Goal: Task Accomplishment & Management: Complete application form

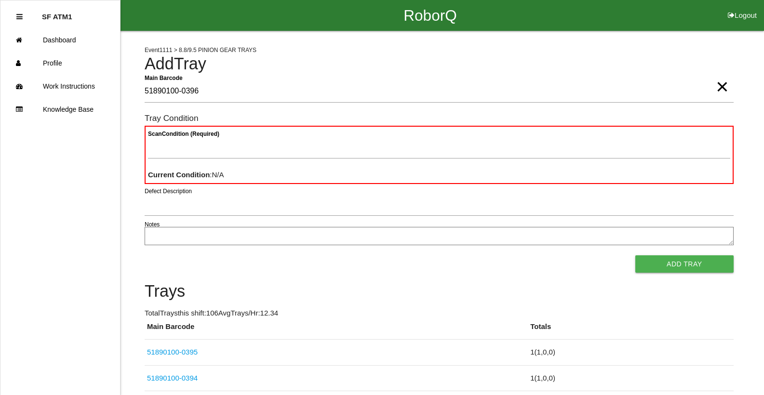
type Barcode "51890100-0396"
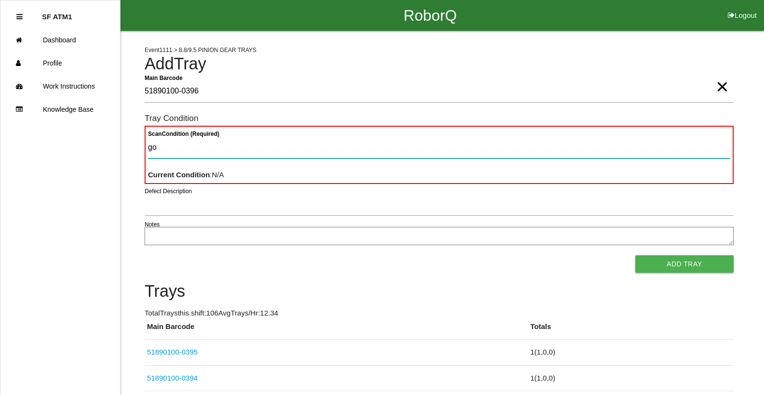
type Condition "goo"
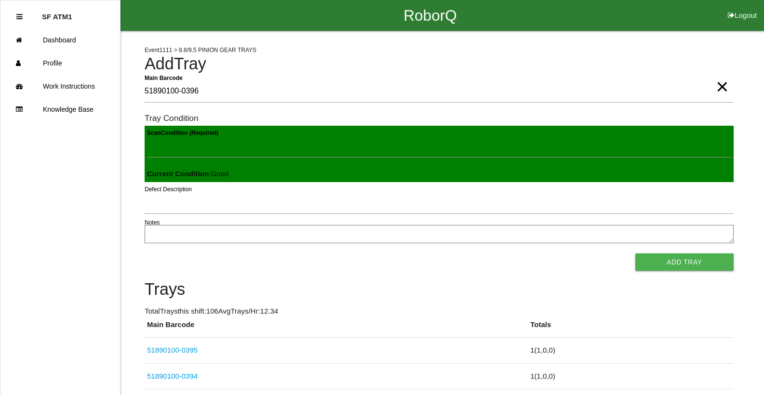
click at [635, 253] on button "Add Tray" at bounding box center [684, 261] width 98 height 17
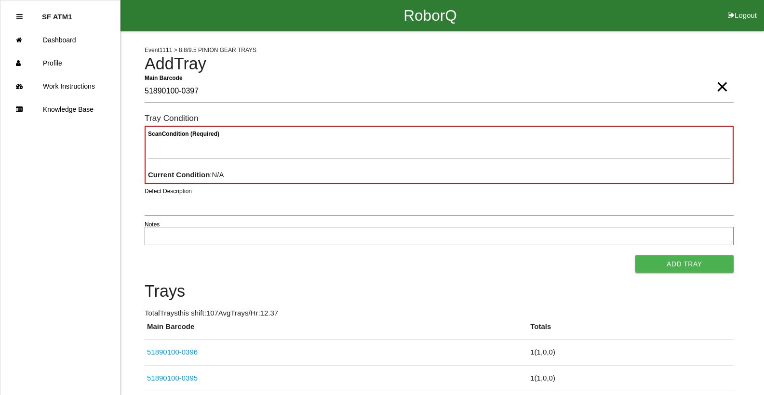
type Barcode "51890100-0397"
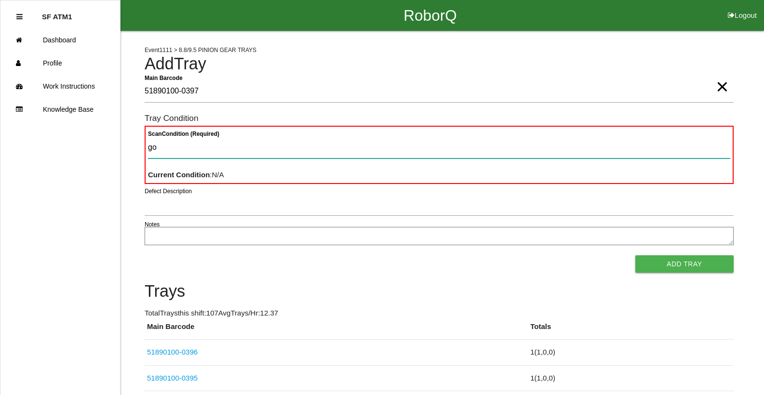
type Condition "goo"
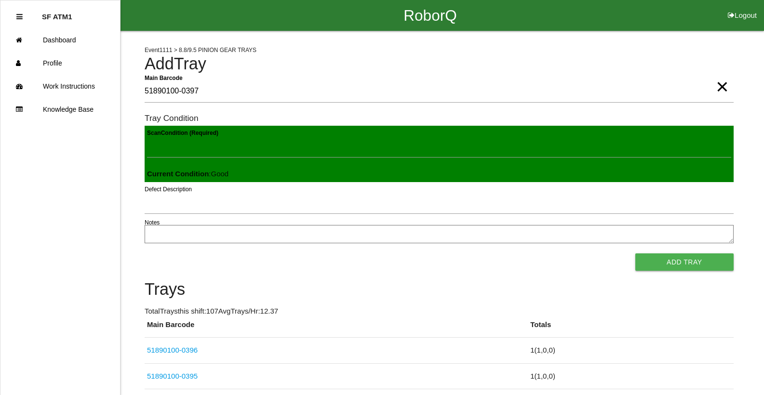
click at [635, 253] on button "Add Tray" at bounding box center [684, 261] width 98 height 17
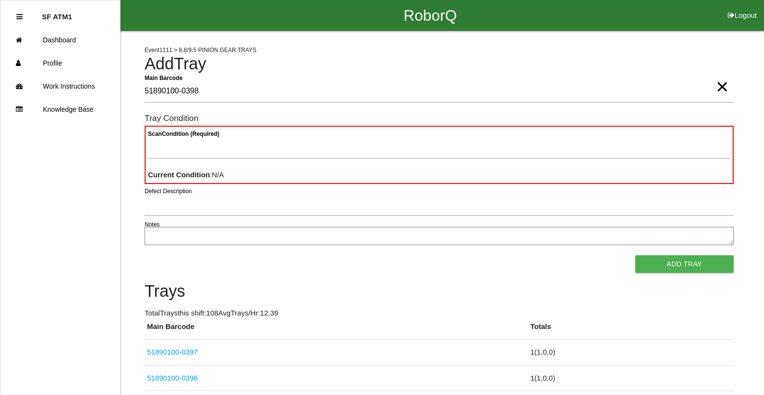
type Barcode "51890100-0398"
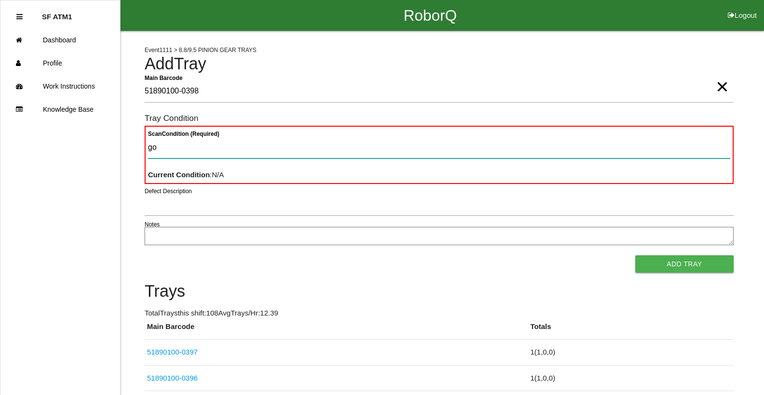
type Condition "goo"
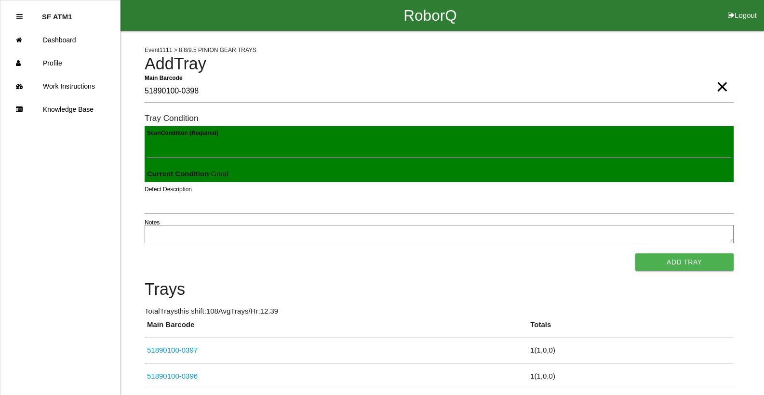
click at [635, 253] on button "Add Tray" at bounding box center [684, 261] width 98 height 17
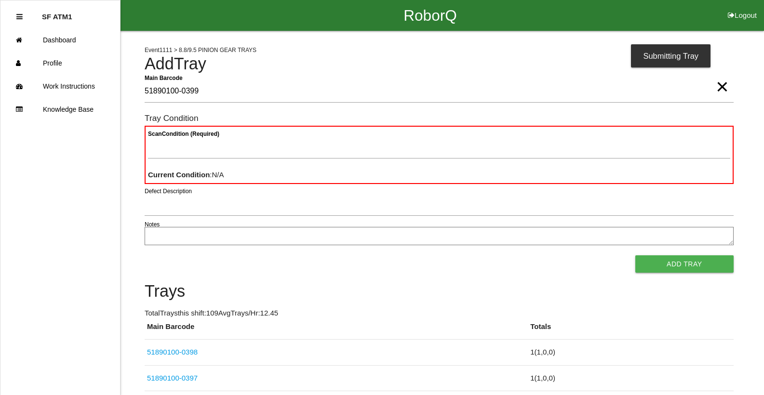
type Barcode "51890100-0399"
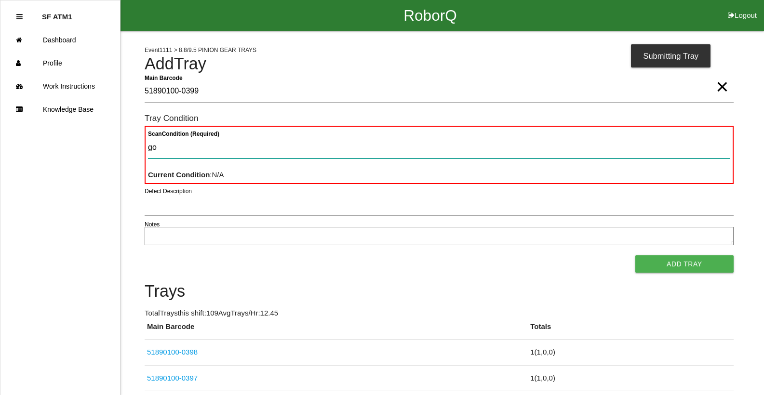
type Condition "goo"
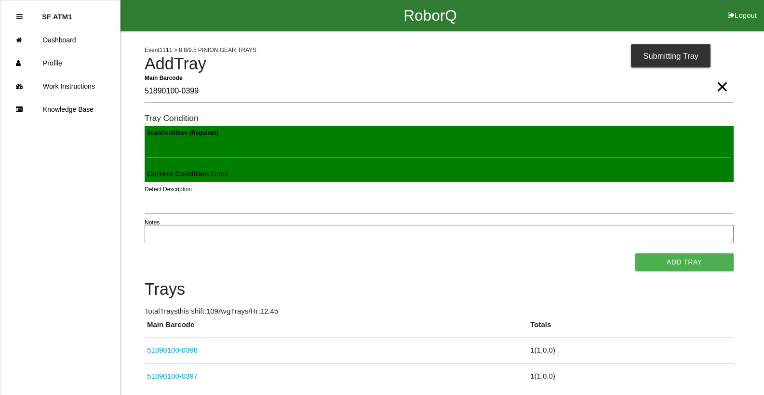
click at [635, 253] on button "Add Tray" at bounding box center [684, 261] width 98 height 17
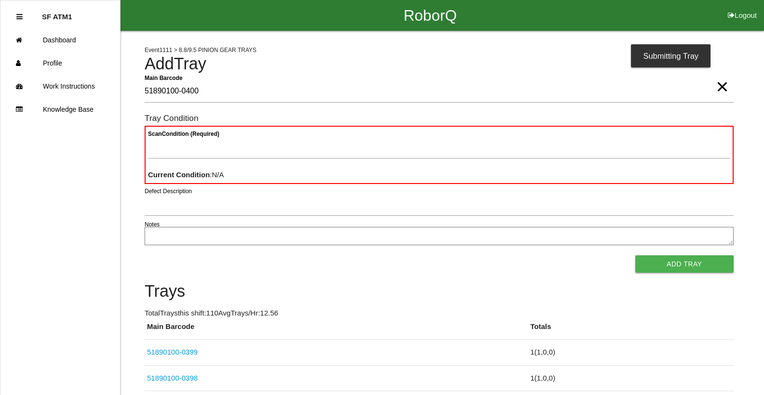
type Barcode "51890100-0400"
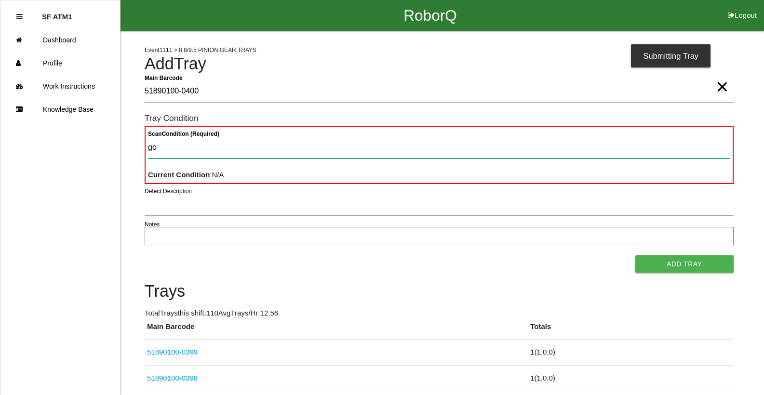
type Condition "goo"
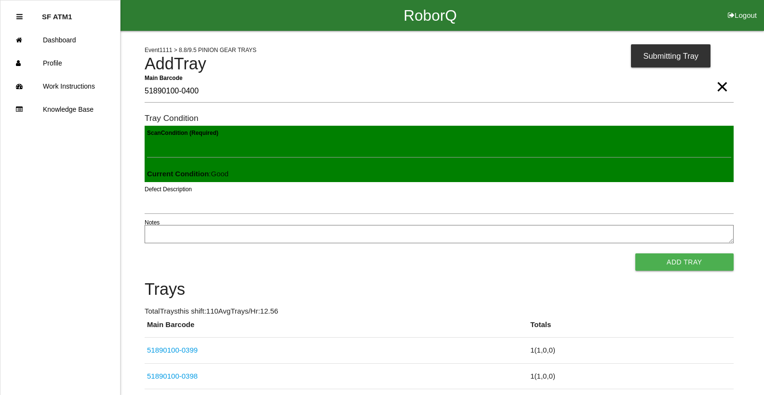
click at [635, 253] on button "Add Tray" at bounding box center [684, 261] width 98 height 17
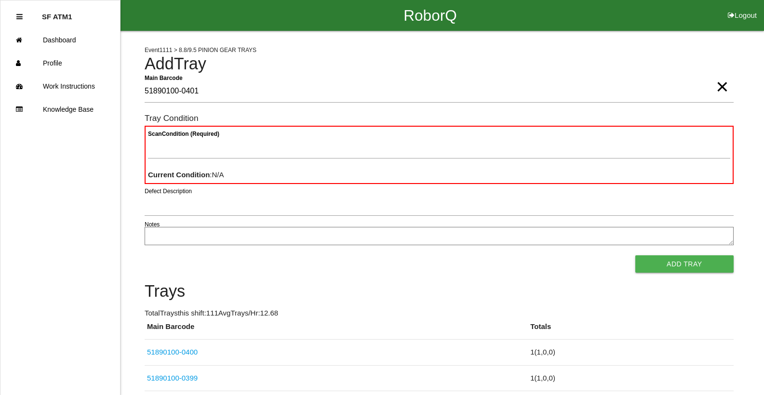
type Barcode "51890100-0401"
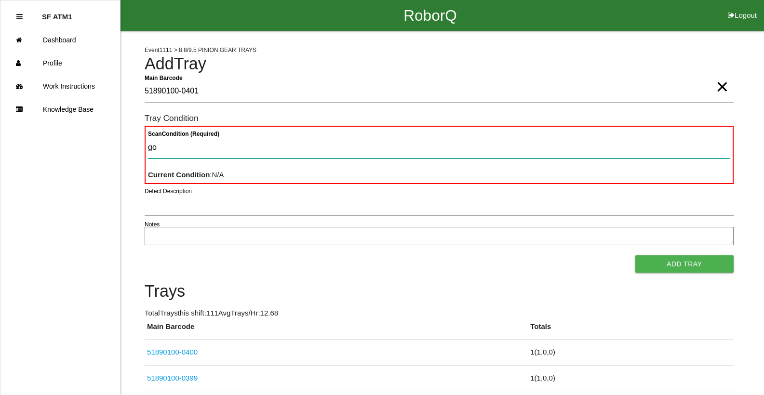
type Condition "goo"
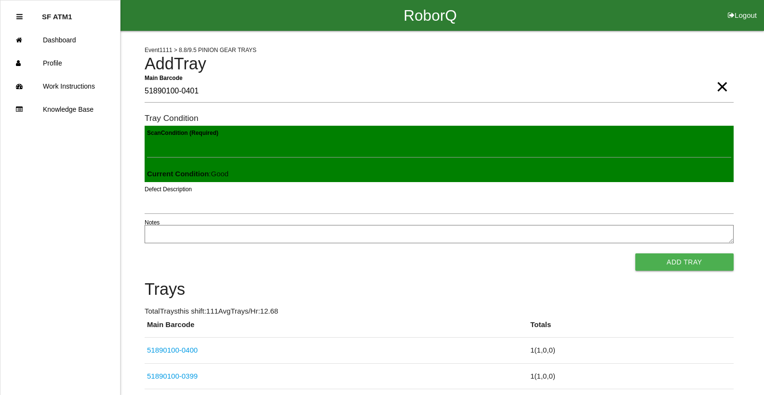
click at [635, 253] on button "Add Tray" at bounding box center [684, 261] width 98 height 17
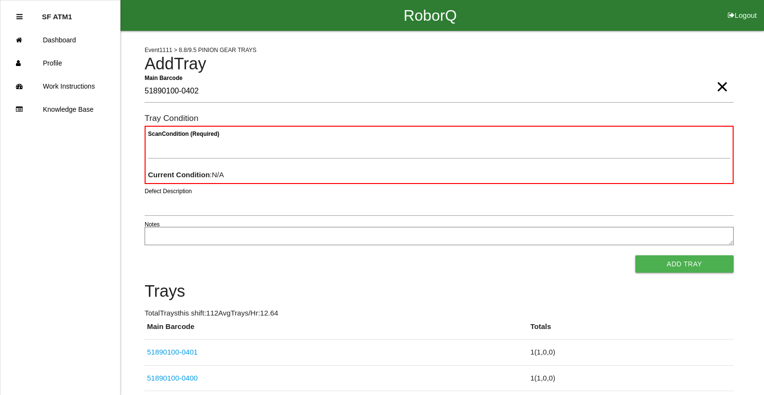
type Barcode "51890100-0402"
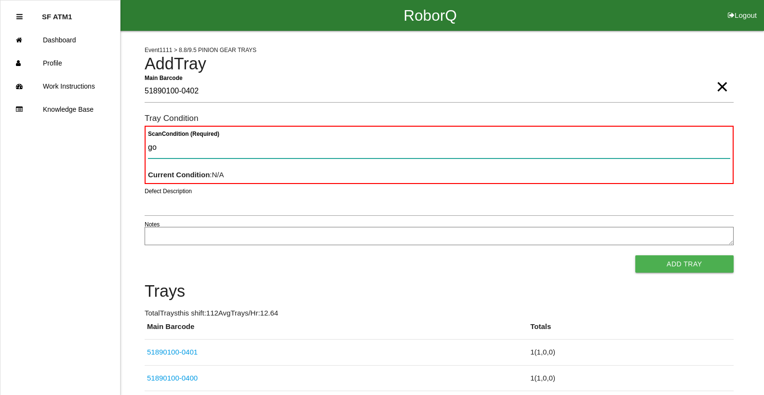
type Condition "goo"
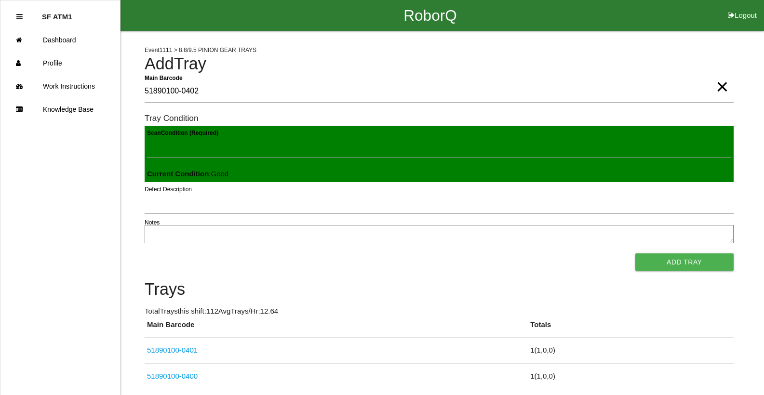
click at [635, 253] on button "Add Tray" at bounding box center [684, 261] width 98 height 17
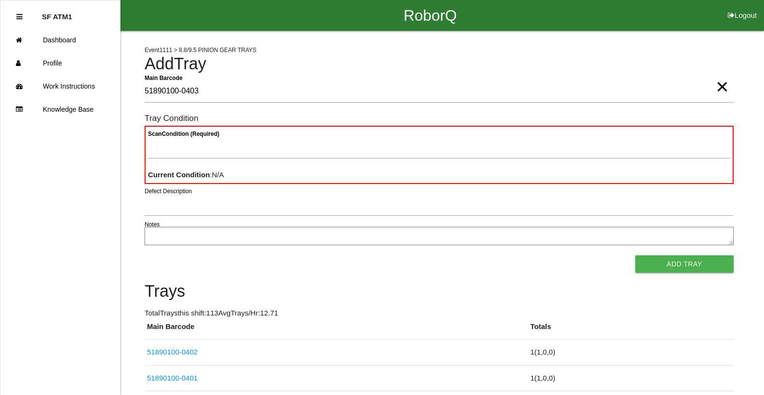
type Barcode "51890100-0403"
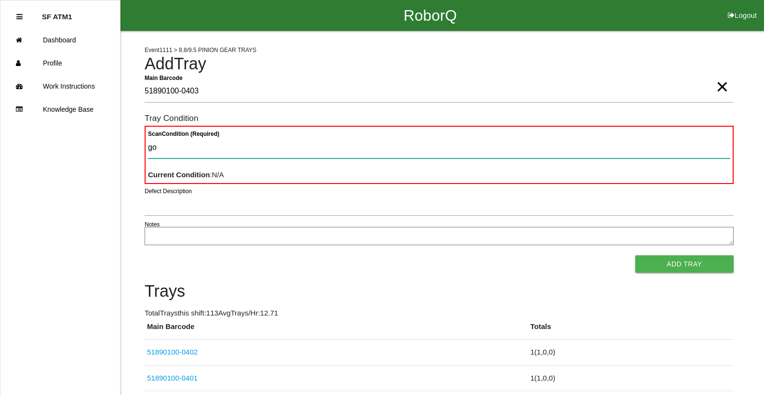
type Condition "goo"
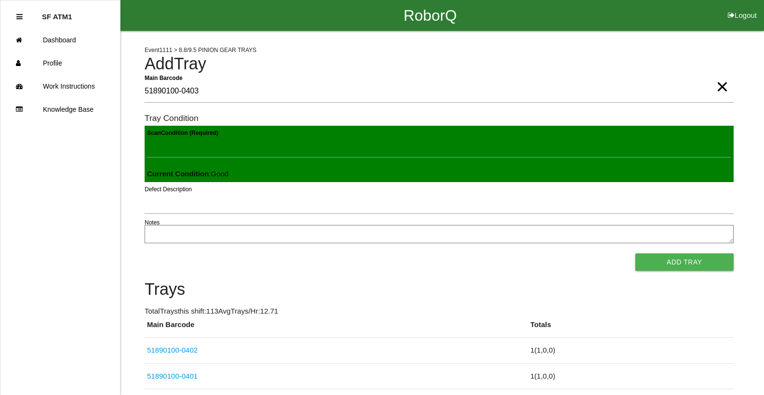
click at [635, 253] on button "Add Tray" at bounding box center [684, 261] width 98 height 17
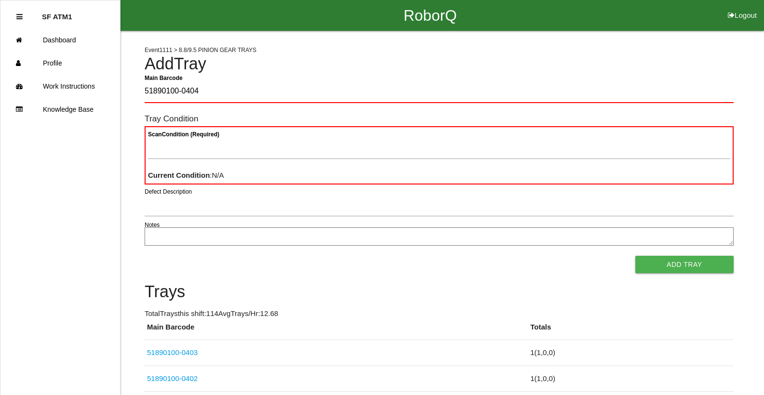
type Barcode "51890100-0404"
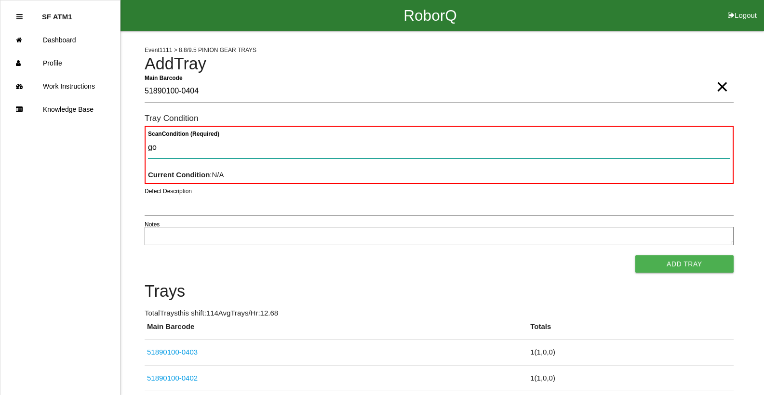
type Condition "goo"
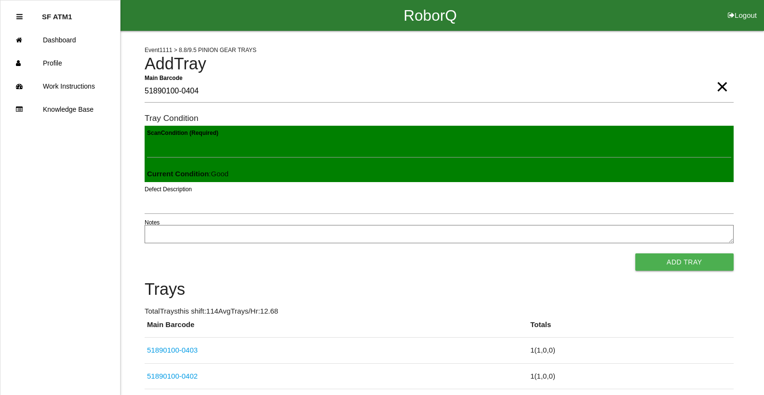
click at [635, 253] on button "Add Tray" at bounding box center [684, 261] width 98 height 17
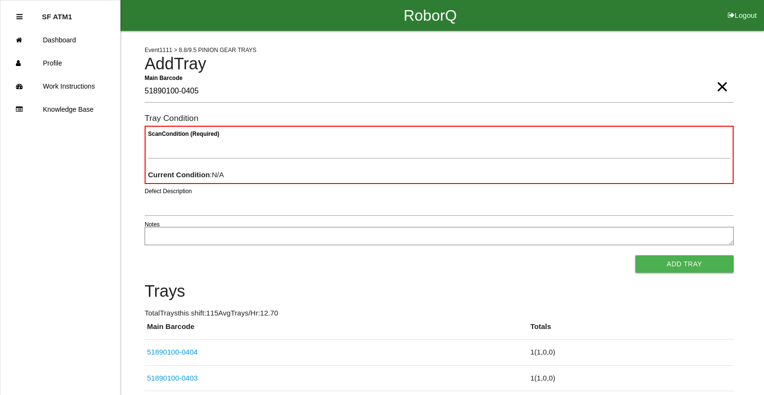
type Barcode "51890100-0405"
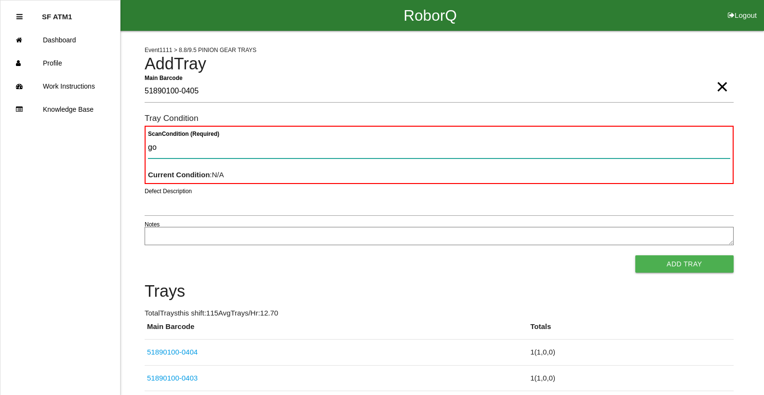
type Condition "goo"
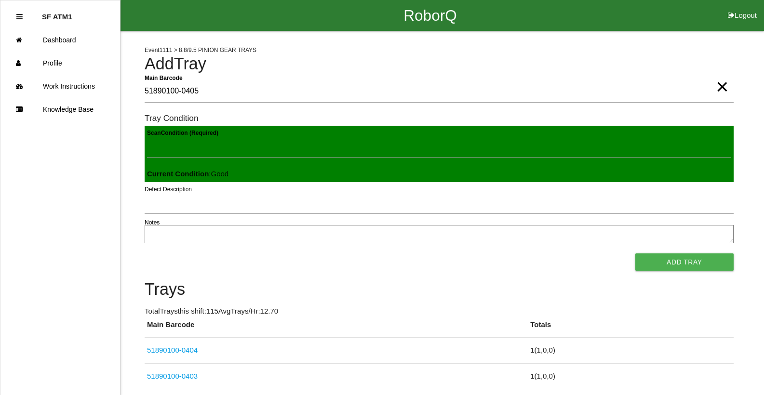
click button "Add Tray" at bounding box center [684, 261] width 98 height 17
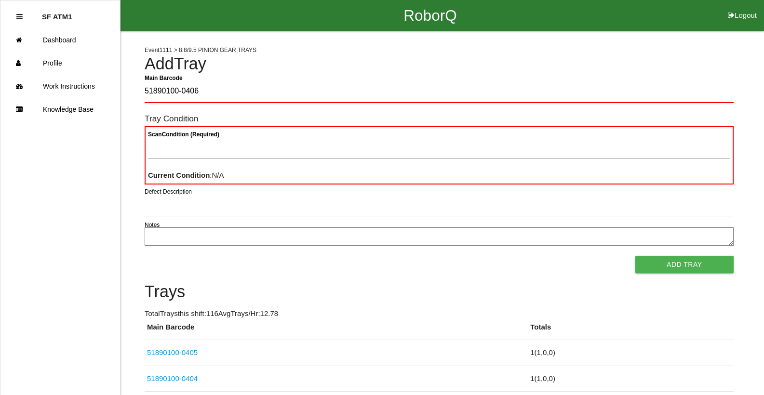
type Barcode "51890100-0406"
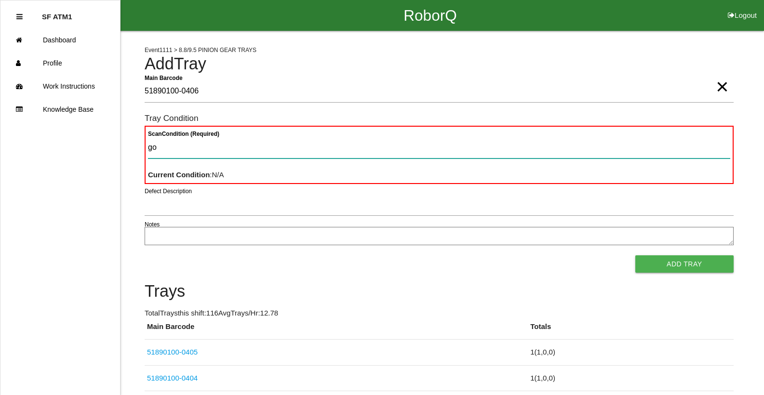
type Condition "goo"
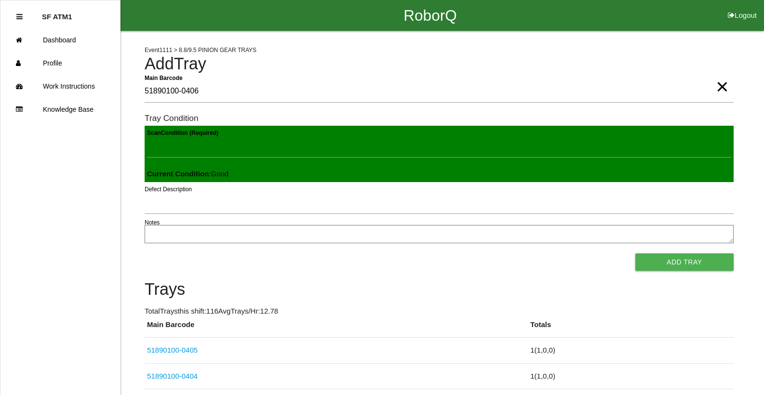
click at [635, 253] on button "Add Tray" at bounding box center [684, 261] width 98 height 17
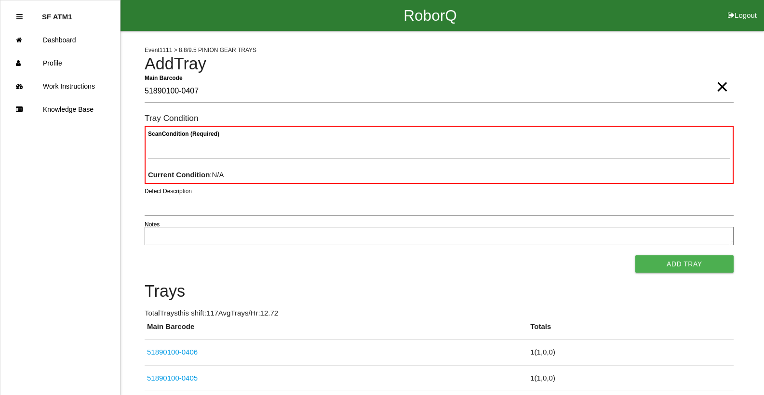
type Barcode "51890100-0407"
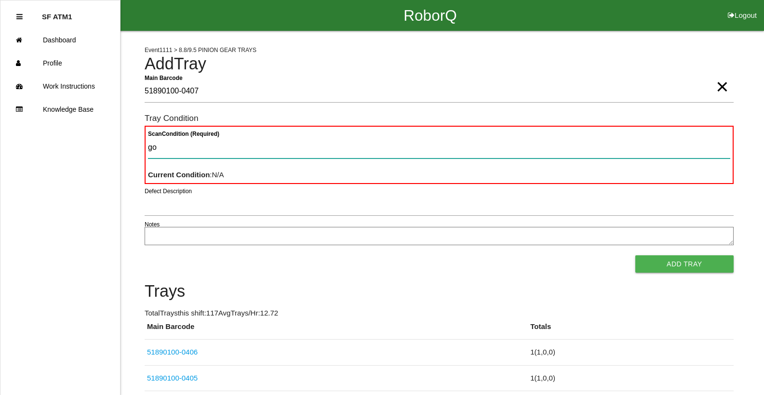
type Condition "goo"
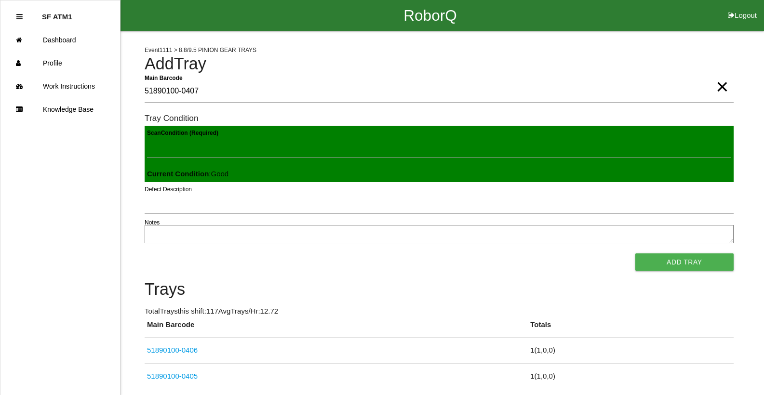
click at [635, 253] on button "Add Tray" at bounding box center [684, 261] width 98 height 17
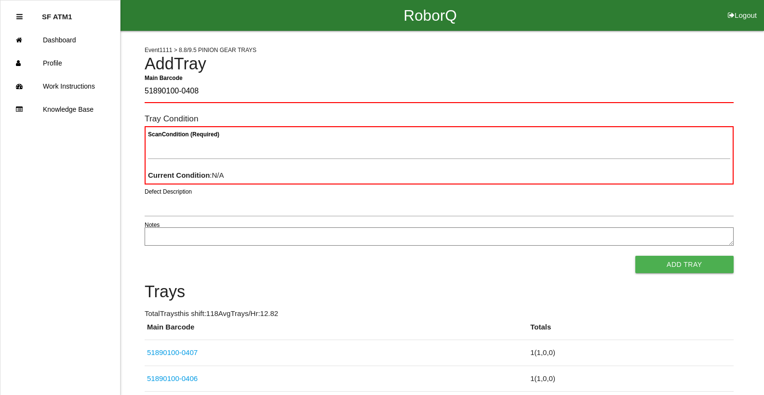
type Barcode "51890100-0408"
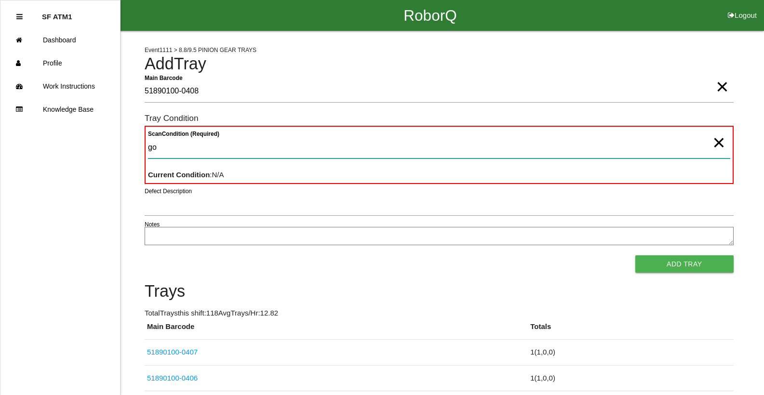
type Condition "goo"
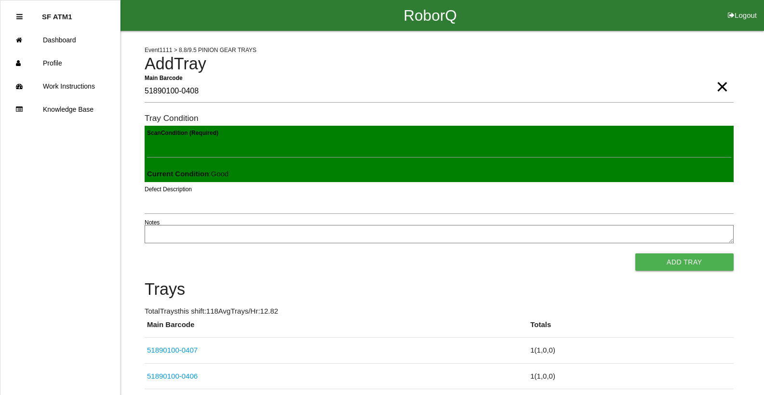
click at [635, 253] on button "Add Tray" at bounding box center [684, 261] width 98 height 17
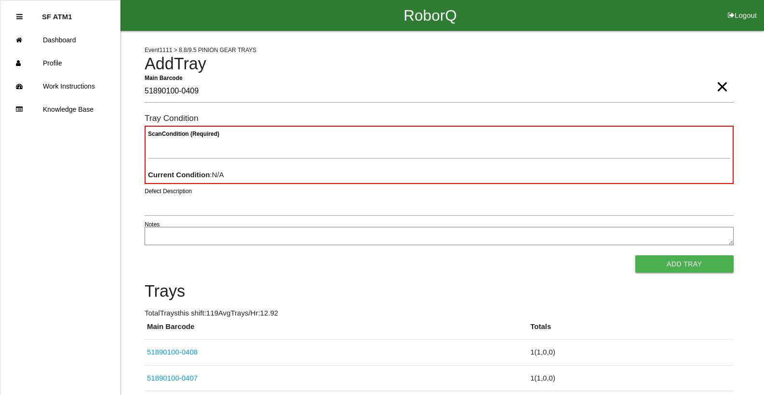
type Barcode "51890100-0409"
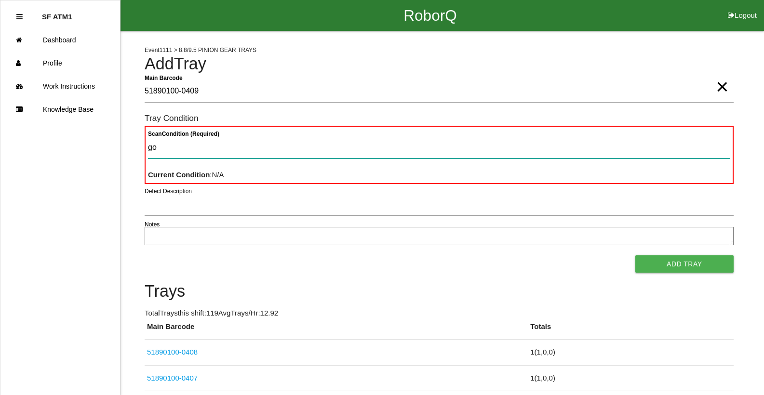
type Condition "goo"
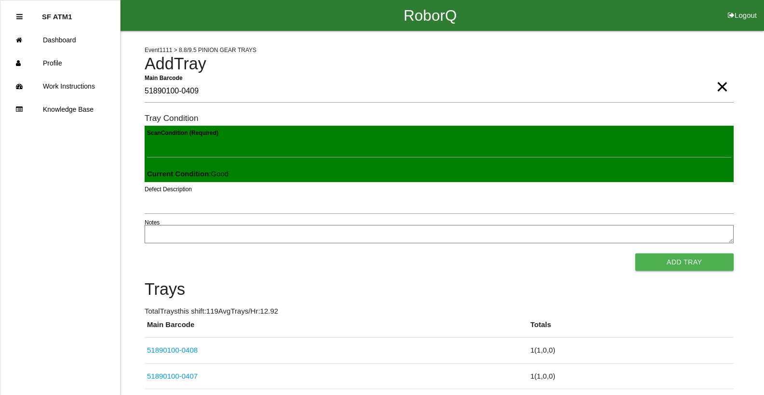
click at [635, 253] on button "Add Tray" at bounding box center [684, 261] width 98 height 17
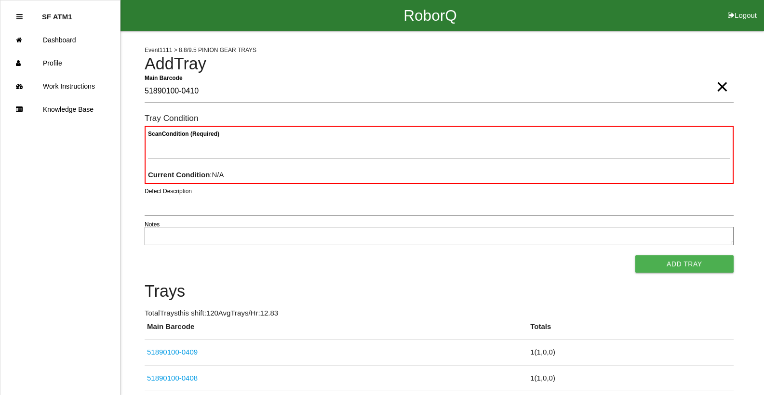
type Barcode "51890100-0410"
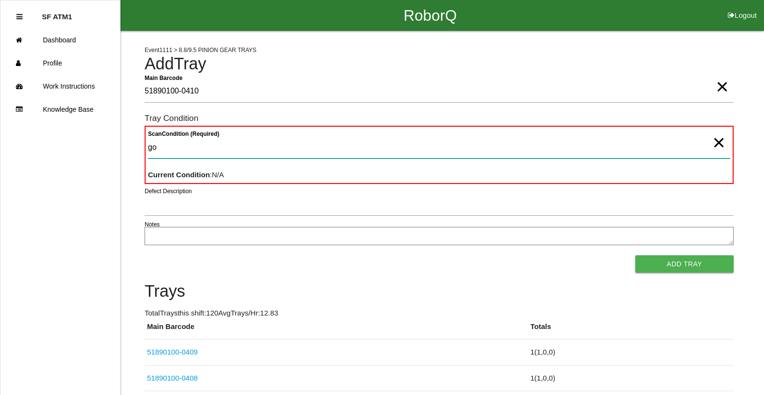
type Condition "goo"
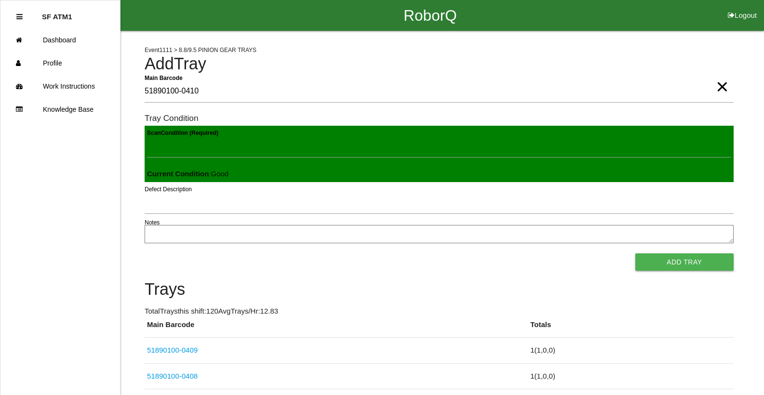
click at [635, 253] on button "Add Tray" at bounding box center [684, 261] width 98 height 17
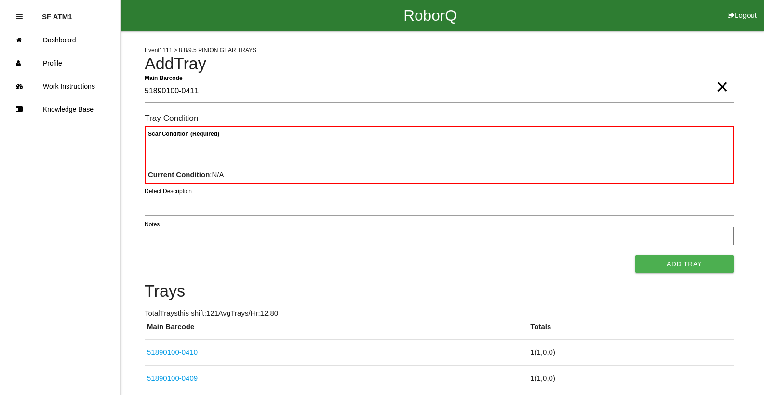
type Barcode "51890100-0411"
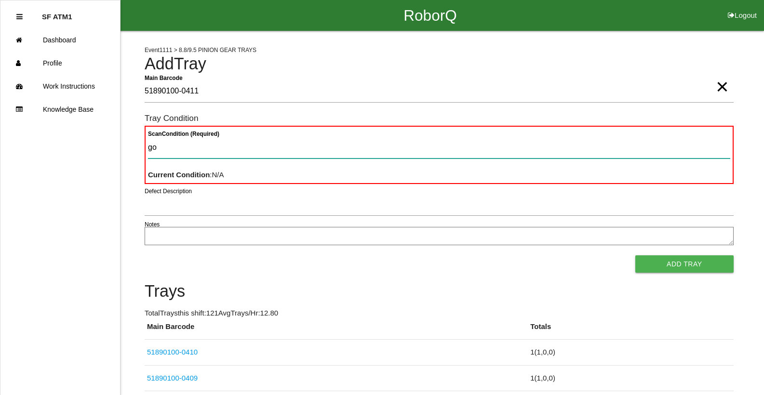
type Condition "goo"
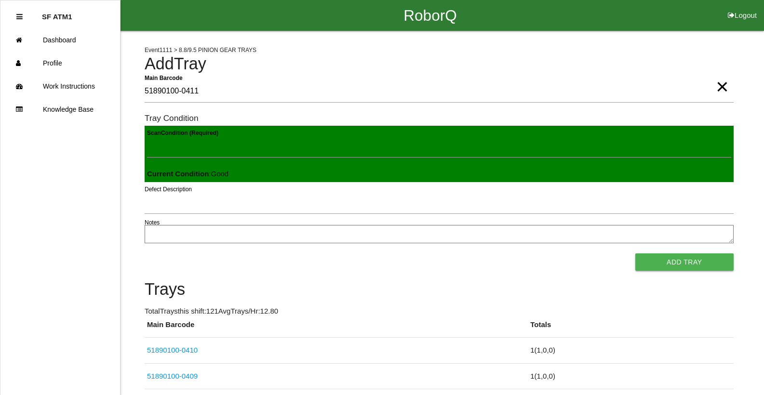
click at [635, 253] on button "Add Tray" at bounding box center [684, 261] width 98 height 17
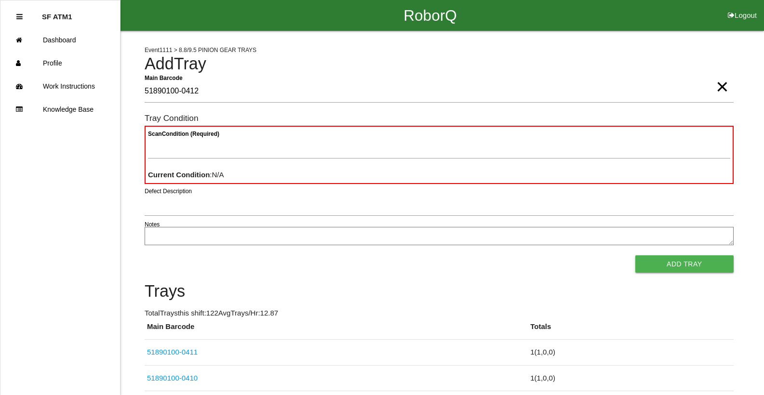
type Barcode "51890100-0412"
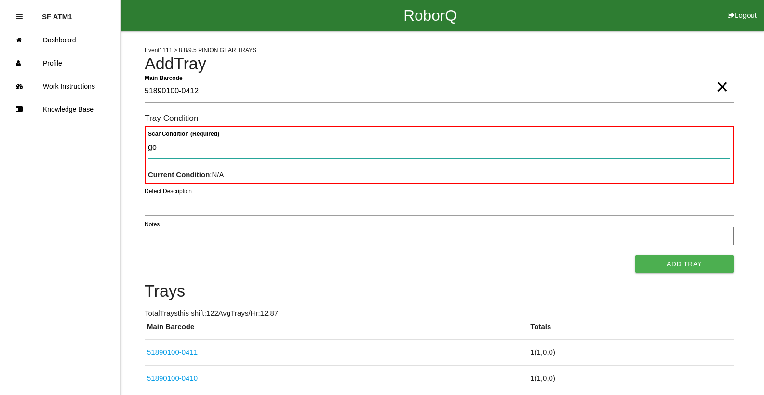
type Condition "goo"
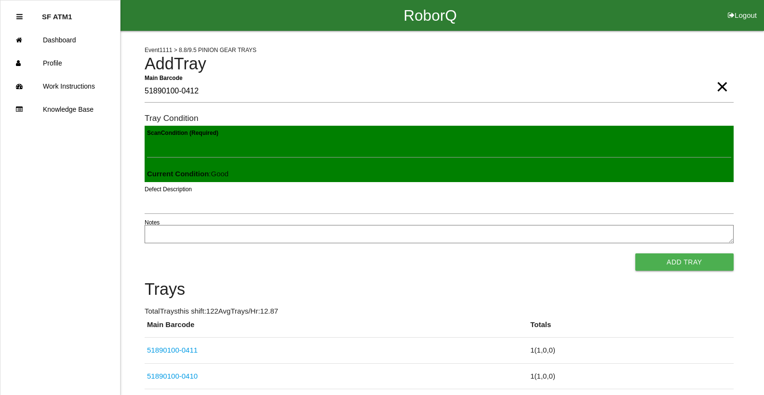
click at [635, 253] on button "Add Tray" at bounding box center [684, 261] width 98 height 17
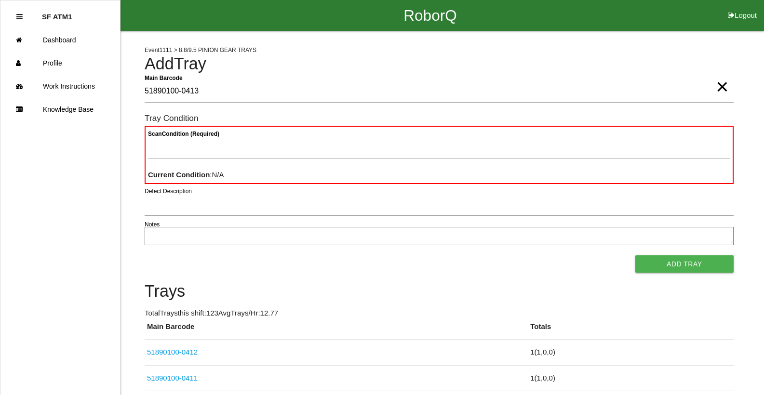
type Barcode "51890100-0413"
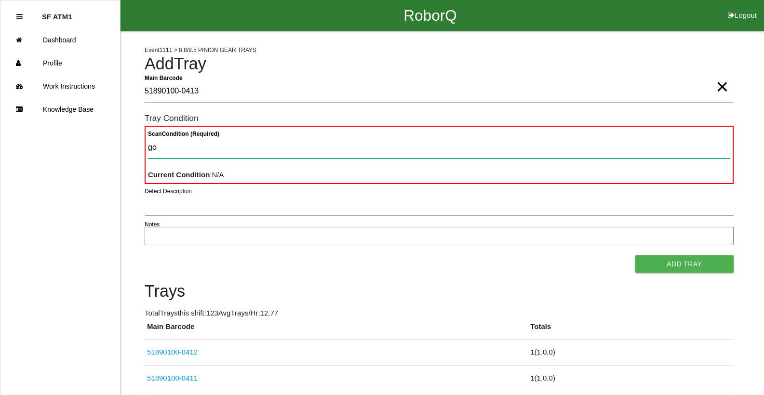
type Condition "goo"
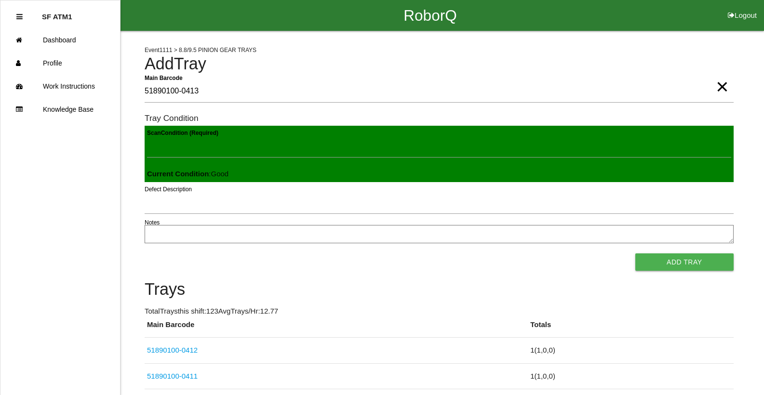
click at [635, 253] on button "Add Tray" at bounding box center [684, 261] width 98 height 17
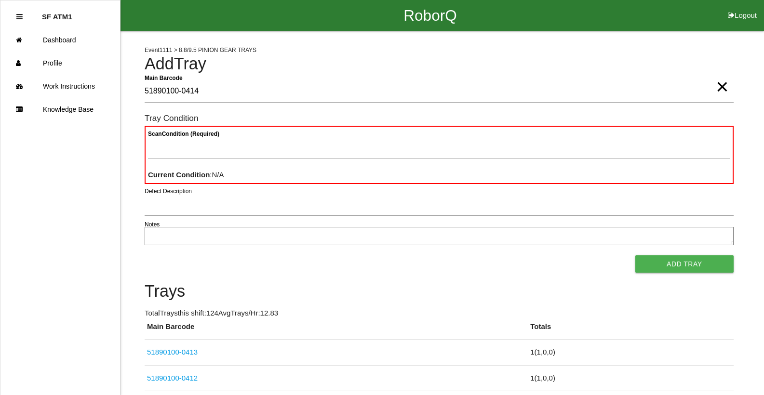
type Barcode "51890100-0414"
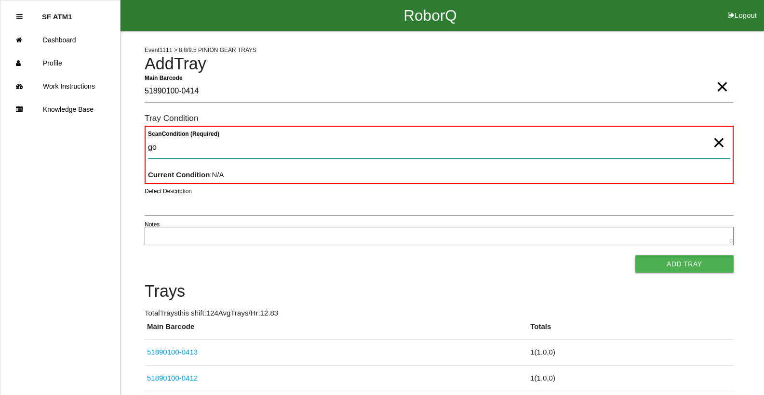
type Condition "goo"
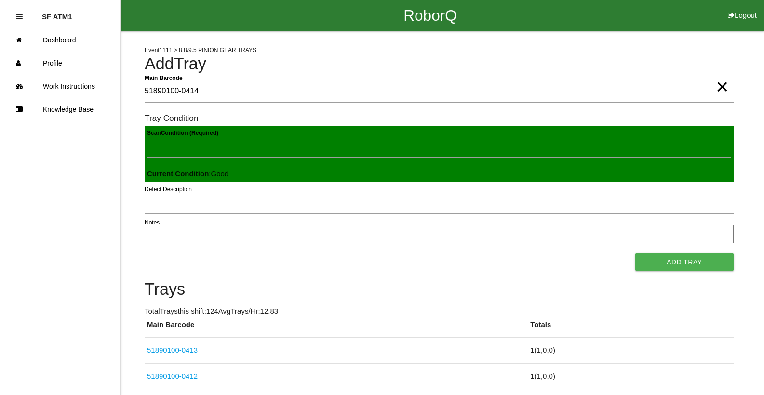
click at [635, 253] on button "Add Tray" at bounding box center [684, 261] width 98 height 17
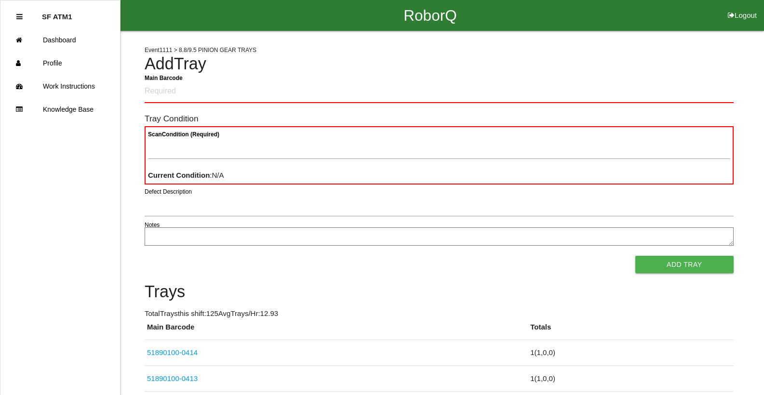
click at [648, 7] on div "RoborQ Logout" at bounding box center [429, 15] width 667 height 31
click at [750, 7] on button "Logout" at bounding box center [741, 3] width 43 height 7
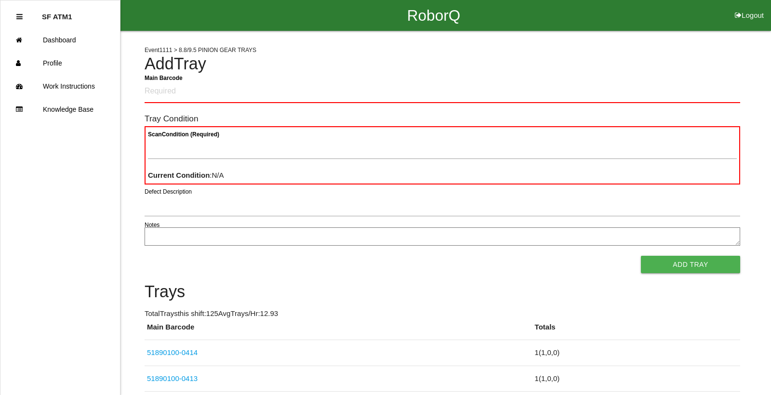
select select "Worker"
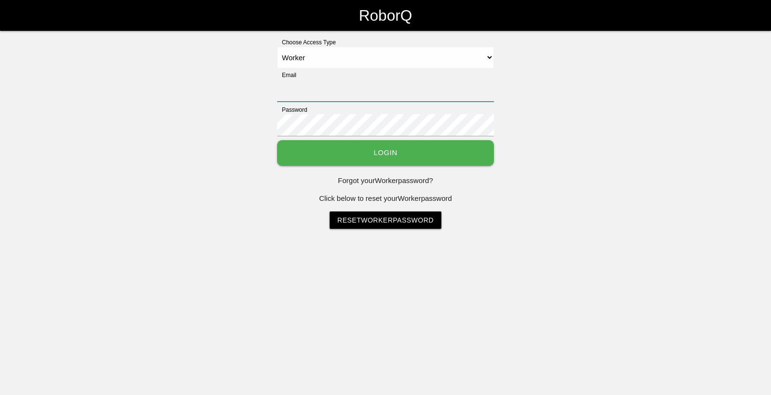
type input "[EMAIL_ADDRESS][DOMAIN_NAME]"
